Goal: Task Accomplishment & Management: Manage account settings

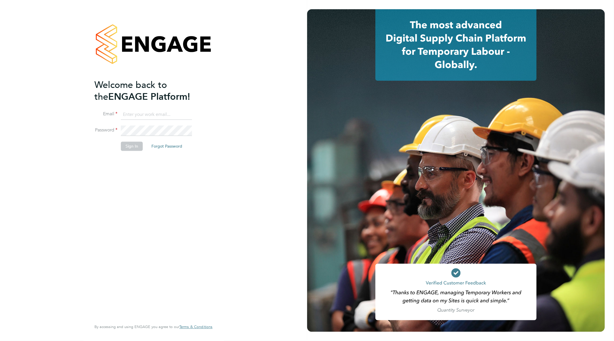
click at [151, 115] on input at bounding box center [156, 114] width 71 height 10
type input "goncalo.rodrigues@madigangill.co.uk"
click at [138, 146] on button "Sign In" at bounding box center [132, 146] width 22 height 9
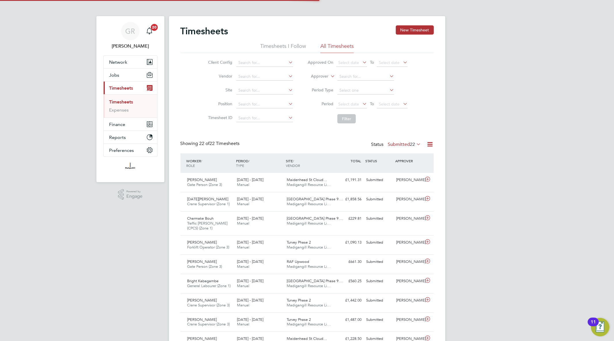
click at [430, 143] on icon at bounding box center [430, 144] width 7 height 7
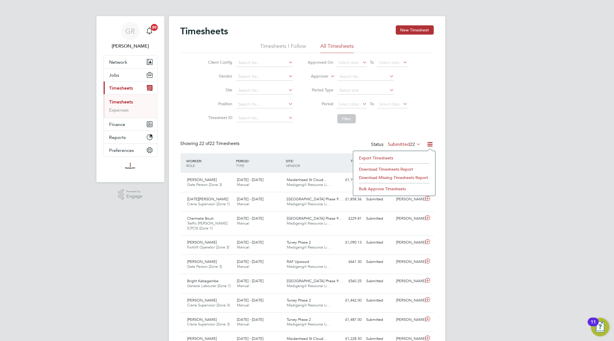
click at [385, 160] on li "Export Timesheets" at bounding box center [394, 158] width 76 height 8
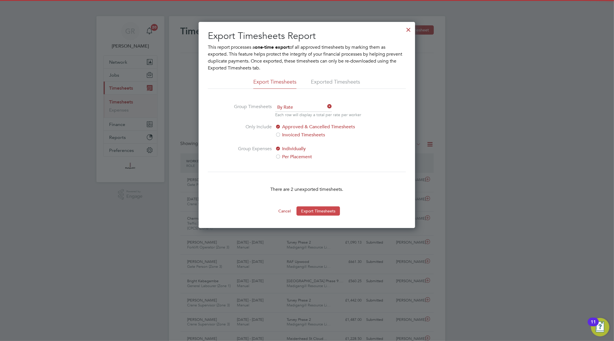
click at [336, 210] on button "Export Timesheets" at bounding box center [318, 210] width 43 height 9
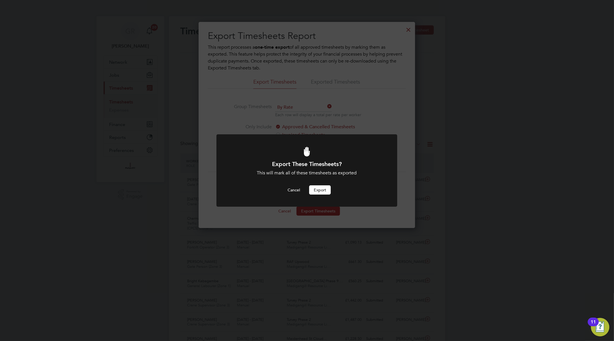
click at [323, 191] on button "Export" at bounding box center [320, 189] width 22 height 9
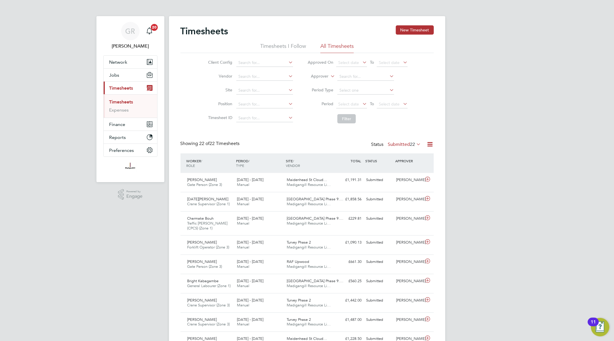
scroll to position [19, 50]
click at [430, 147] on icon at bounding box center [430, 144] width 7 height 7
click at [250, 140] on div "Timesheets New Timesheet Timesheets I Follow All Timesheets Client Config Vendo…" at bounding box center [307, 325] width 253 height 600
click at [122, 100] on link "Timesheets" at bounding box center [121, 101] width 24 height 5
click at [117, 87] on span "Timesheets" at bounding box center [121, 87] width 24 height 5
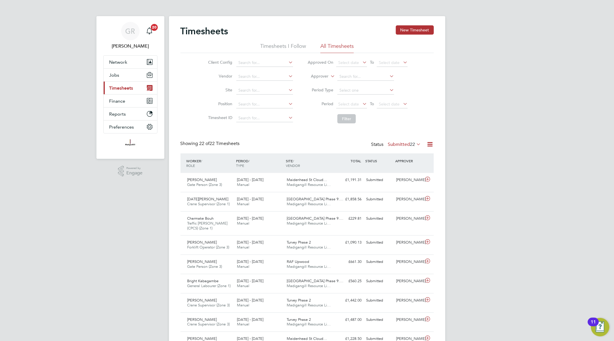
click at [117, 87] on span "Timesheets" at bounding box center [121, 87] width 24 height 5
click at [117, 78] on button "Jobs" at bounding box center [131, 75] width 54 height 13
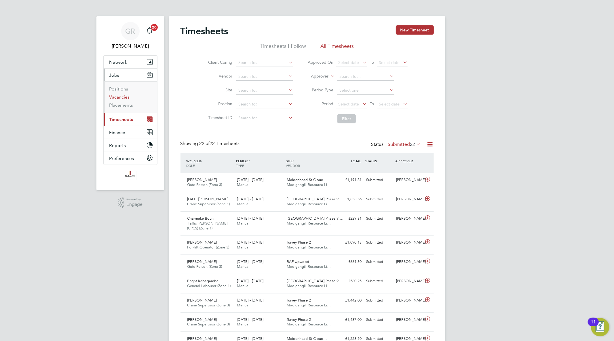
click at [119, 97] on link "Vacancies" at bounding box center [119, 96] width 20 height 5
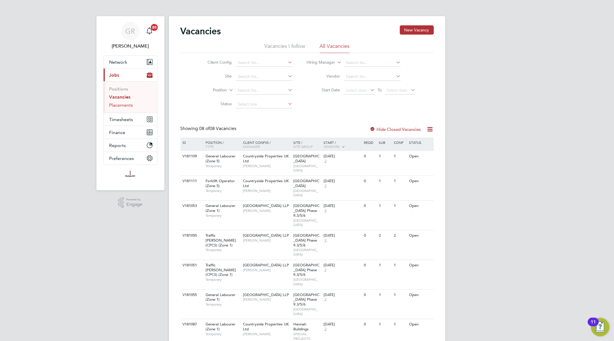
click at [130, 105] on link "Placements" at bounding box center [121, 104] width 24 height 5
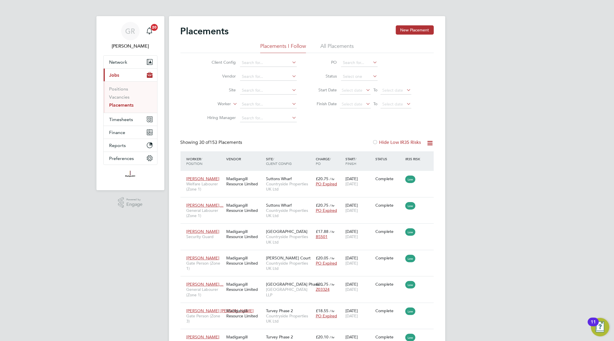
click at [342, 43] on li "All Placements" at bounding box center [336, 48] width 33 height 10
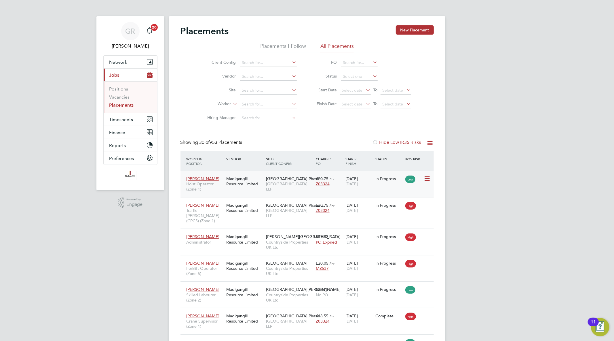
click at [209, 176] on span "[PERSON_NAME]" at bounding box center [203, 178] width 33 height 5
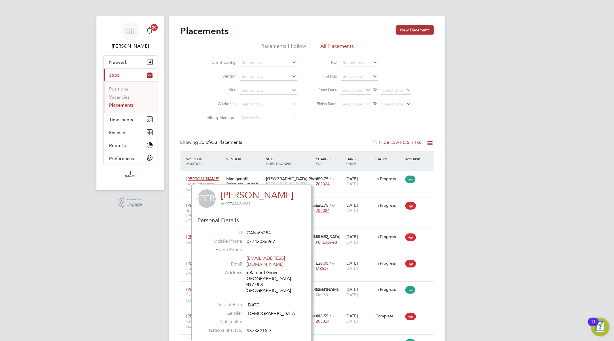
click at [229, 192] on link "[PERSON_NAME]" at bounding box center [257, 194] width 73 height 11
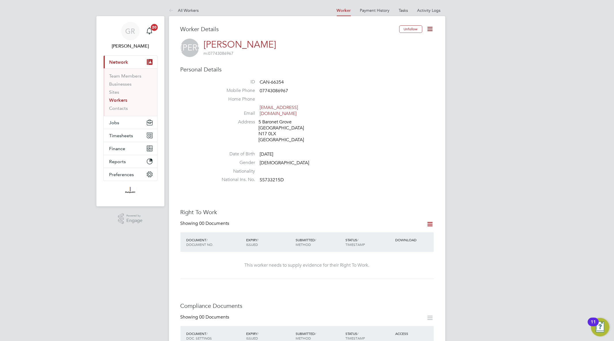
click at [421, 25] on div "Worker Details Unfollow JA Jamal Ababiya m: 07743086967 Personal Details ID CAN…" at bounding box center [307, 325] width 276 height 618
click at [433, 25] on icon at bounding box center [430, 28] width 7 height 7
click at [383, 40] on li "Invite Worker" at bounding box center [397, 43] width 72 height 8
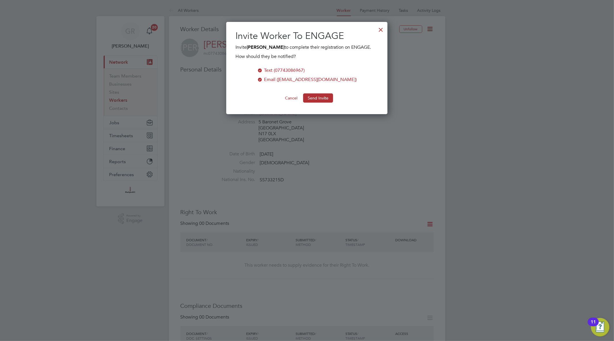
scroll to position [92, 162]
click at [381, 30] on div at bounding box center [381, 28] width 10 height 10
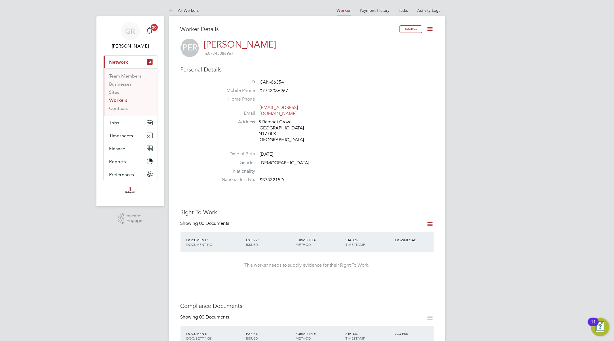
click at [171, 9] on icon at bounding box center [172, 10] width 7 height 7
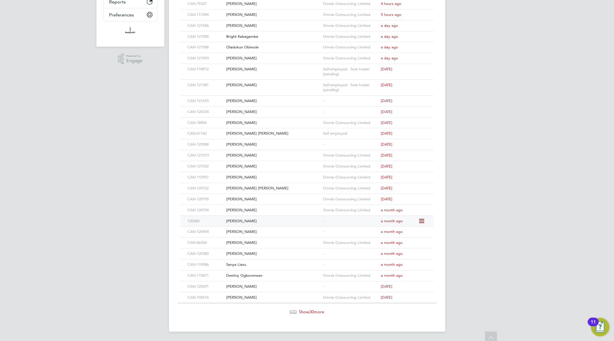
scroll to position [160, 0]
click at [310, 312] on span "30" at bounding box center [312, 311] width 5 height 5
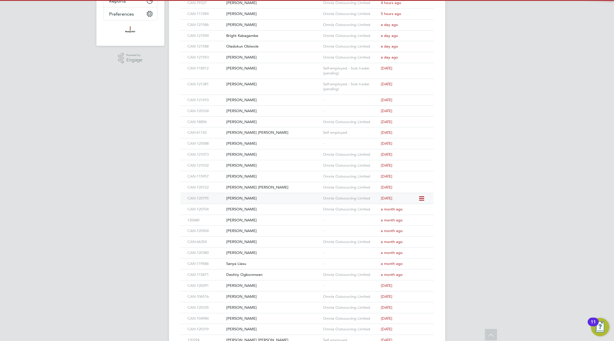
scroll to position [0, 0]
